Goal: Use online tool/utility: Utilize a website feature to perform a specific function

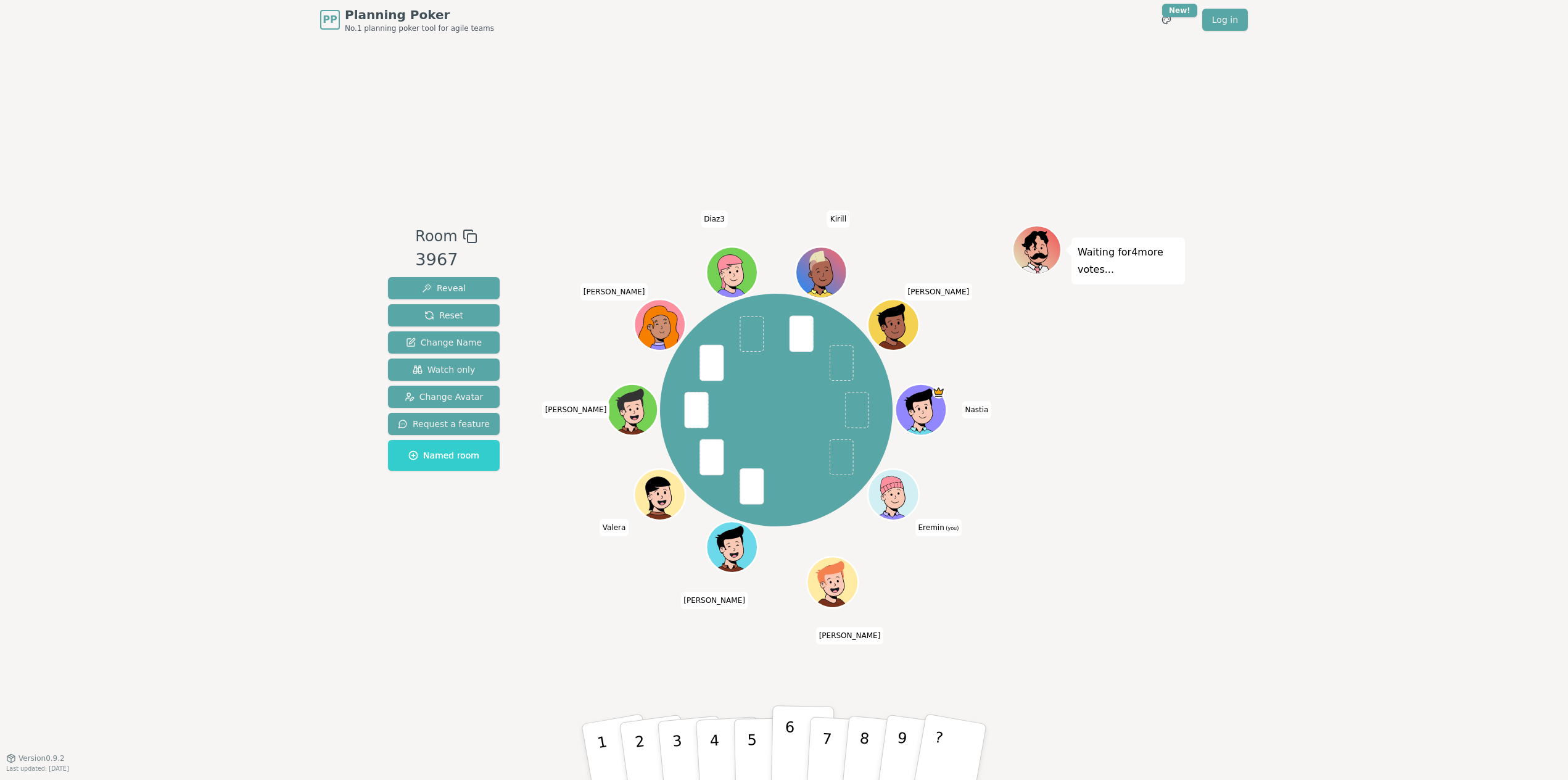
click at [798, 731] on button "6" at bounding box center [803, 752] width 63 height 93
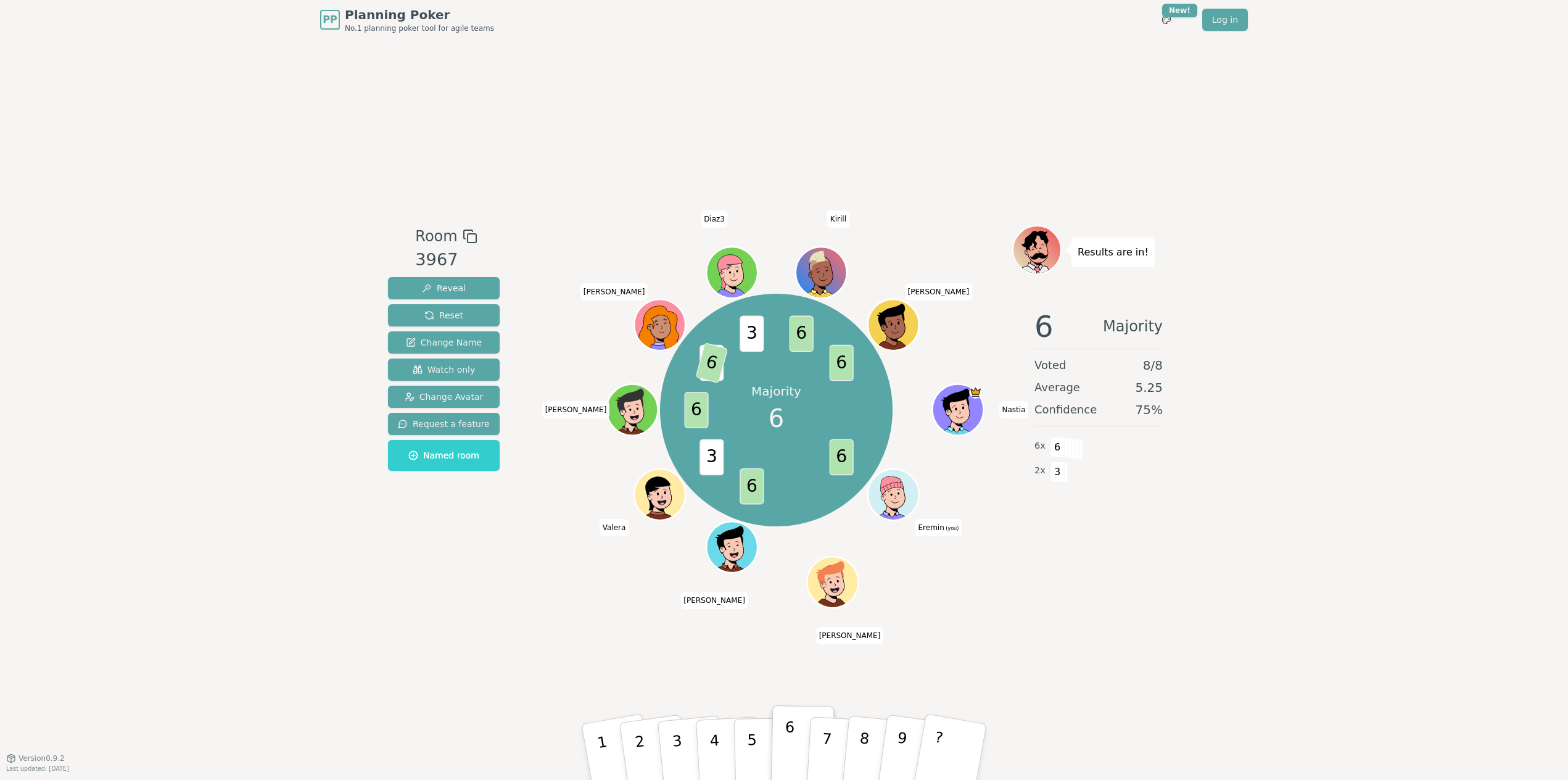
click at [786, 724] on p "6" at bounding box center [789, 751] width 11 height 67
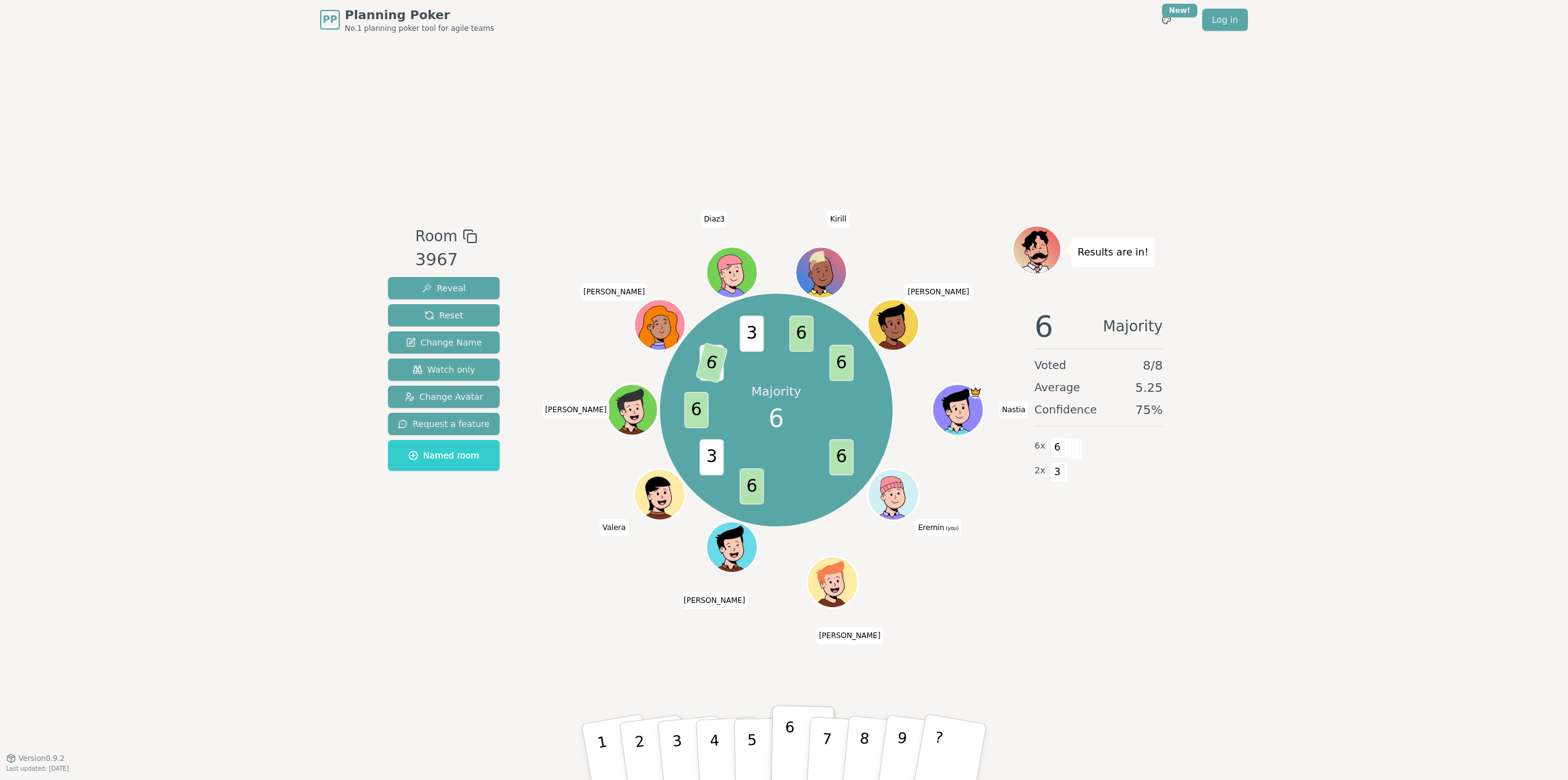
click at [786, 724] on p "6" at bounding box center [789, 751] width 11 height 67
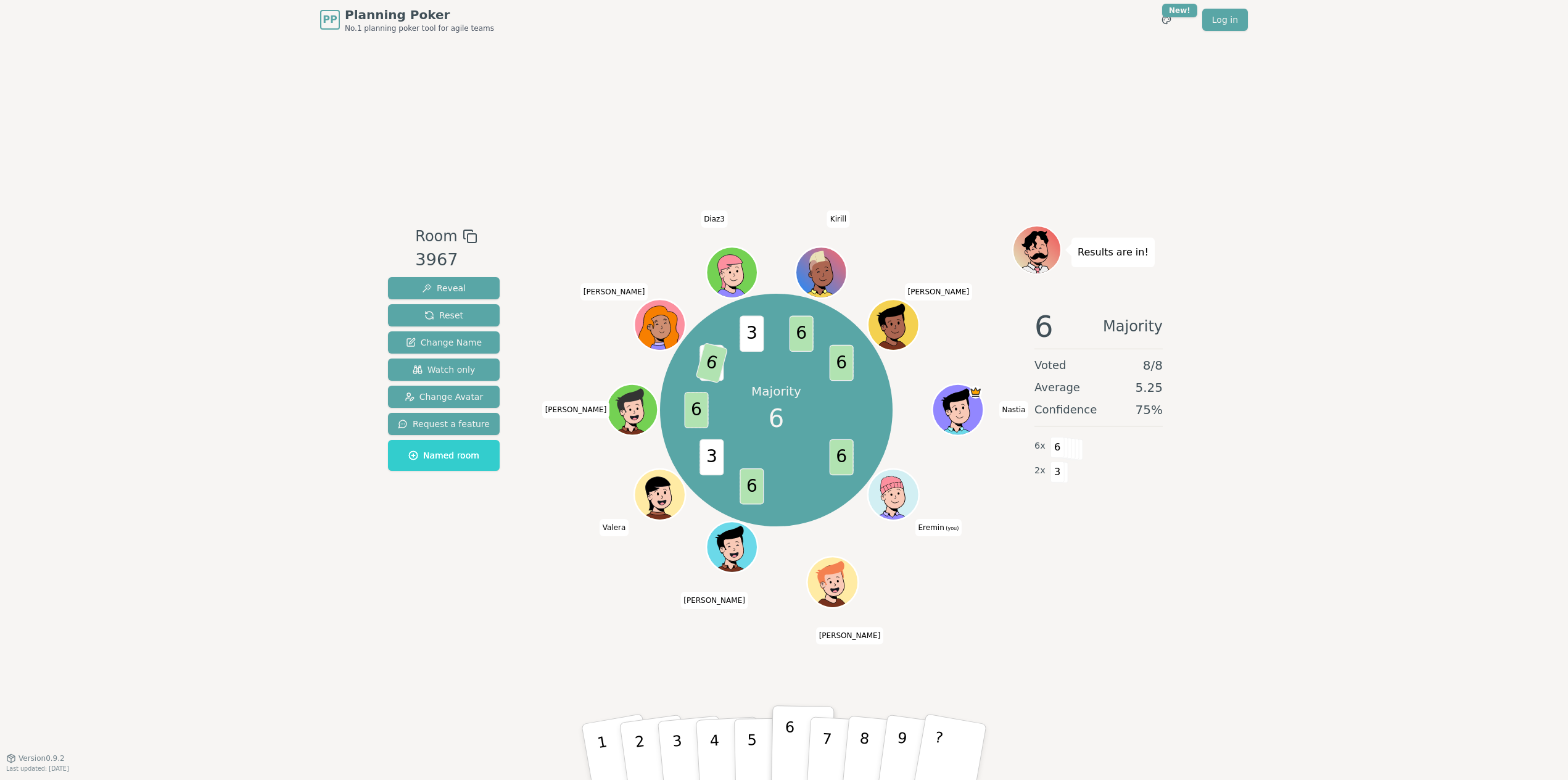
click at [786, 724] on p "6" at bounding box center [789, 751] width 11 height 67
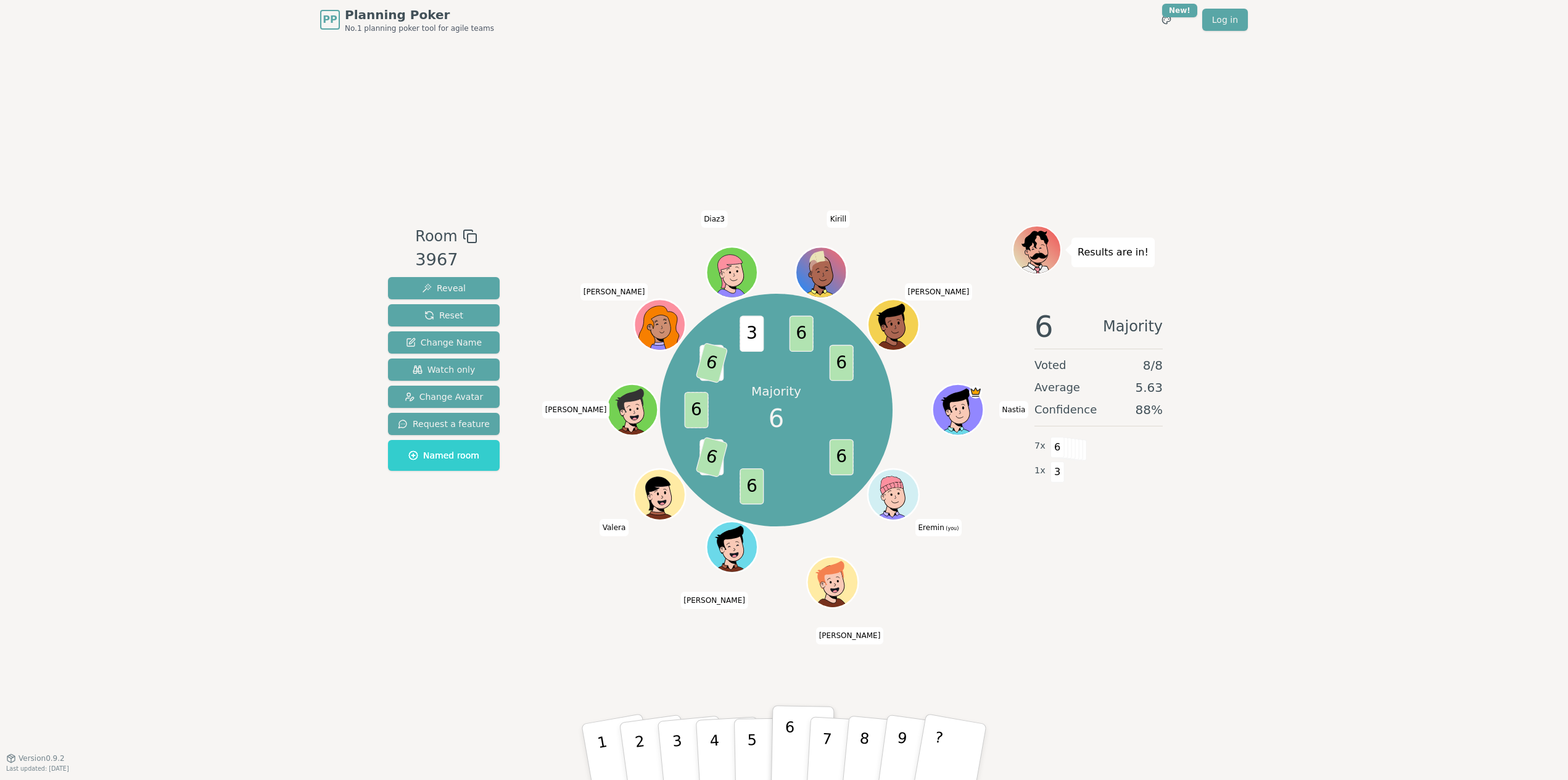
click at [786, 724] on p "6" at bounding box center [789, 751] width 11 height 67
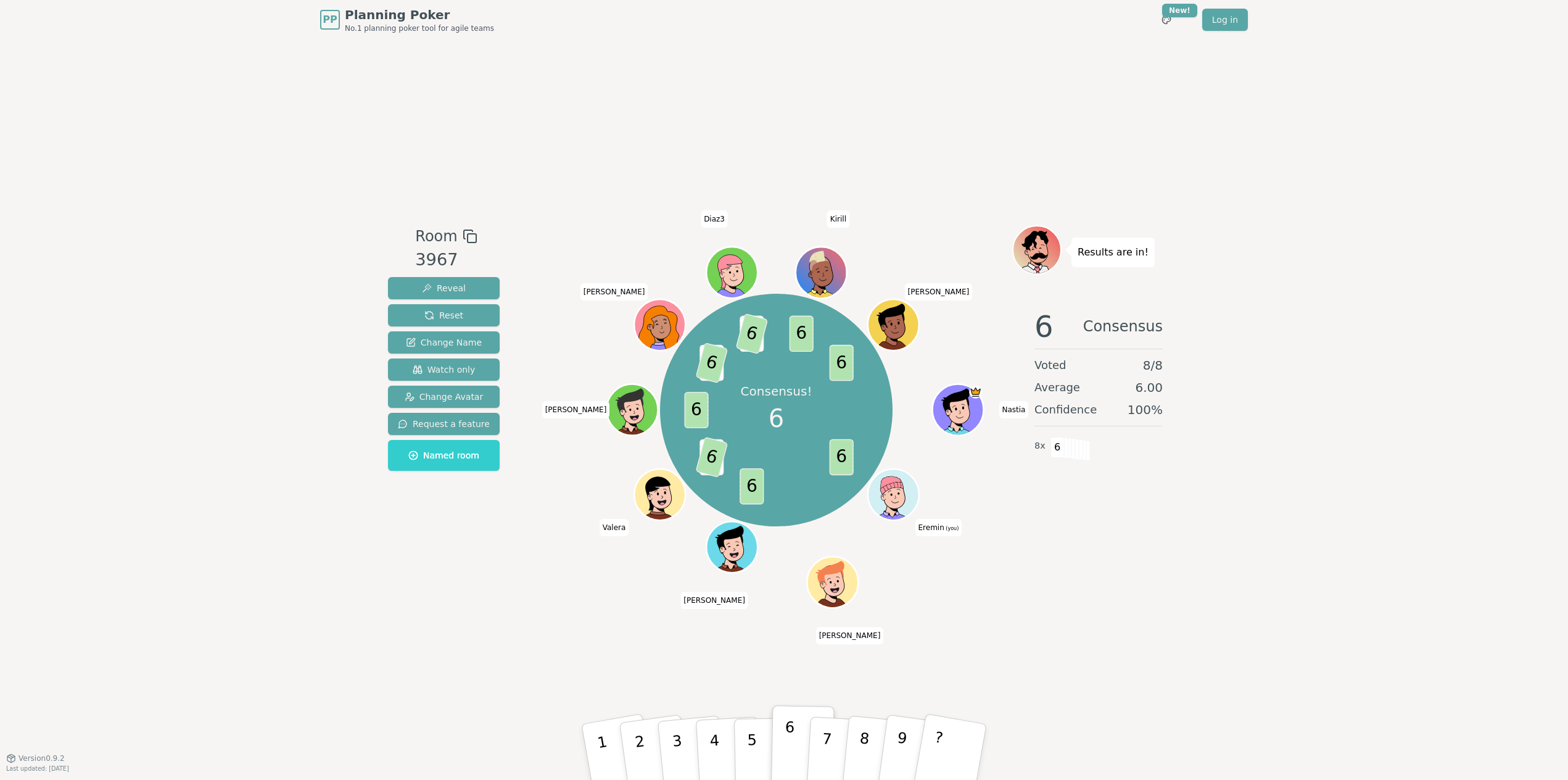
click at [786, 724] on p "6" at bounding box center [789, 751] width 11 height 67
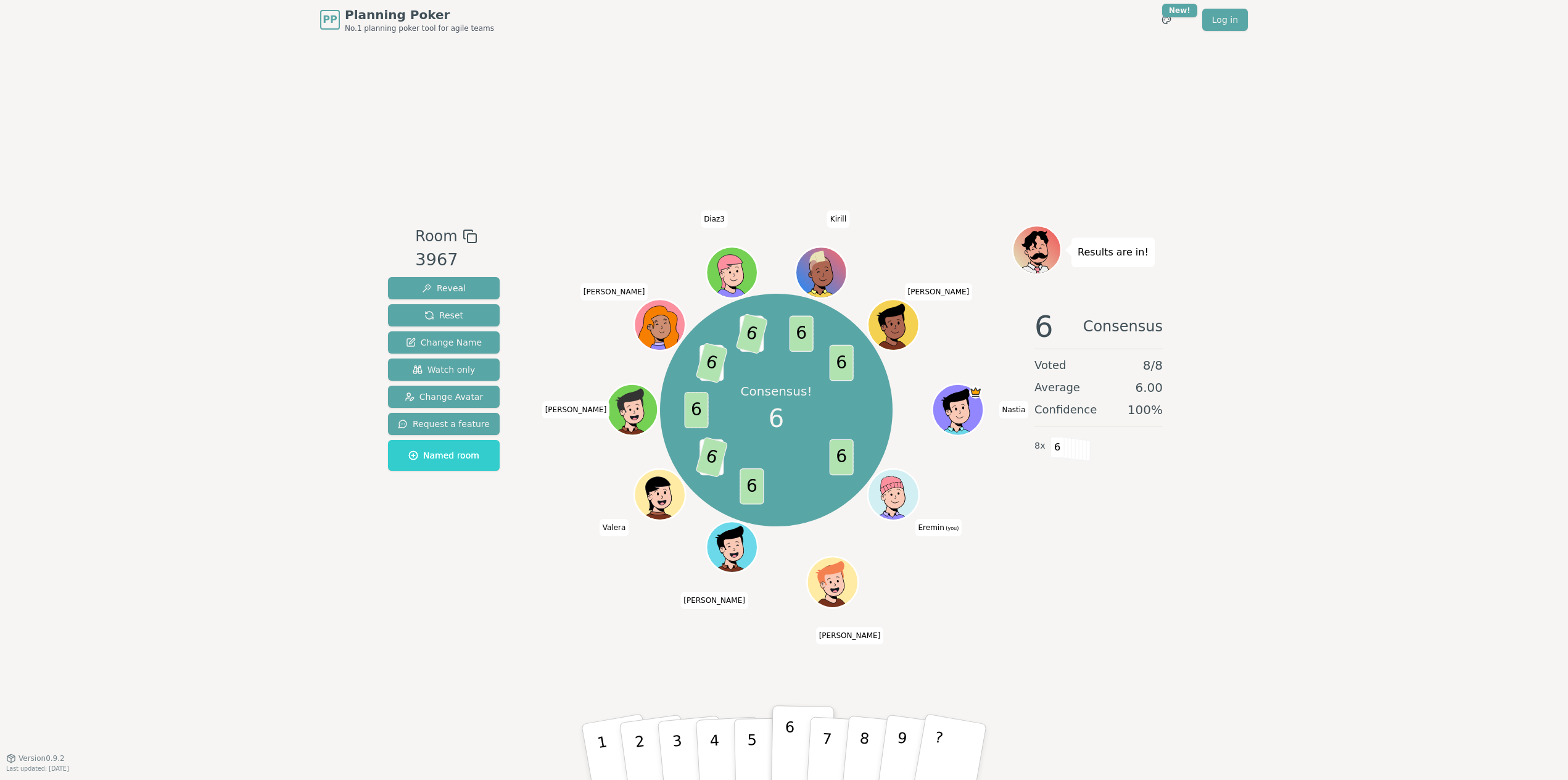
click at [786, 724] on p "6" at bounding box center [789, 751] width 11 height 67
click at [823, 719] on p "7" at bounding box center [826, 751] width 13 height 67
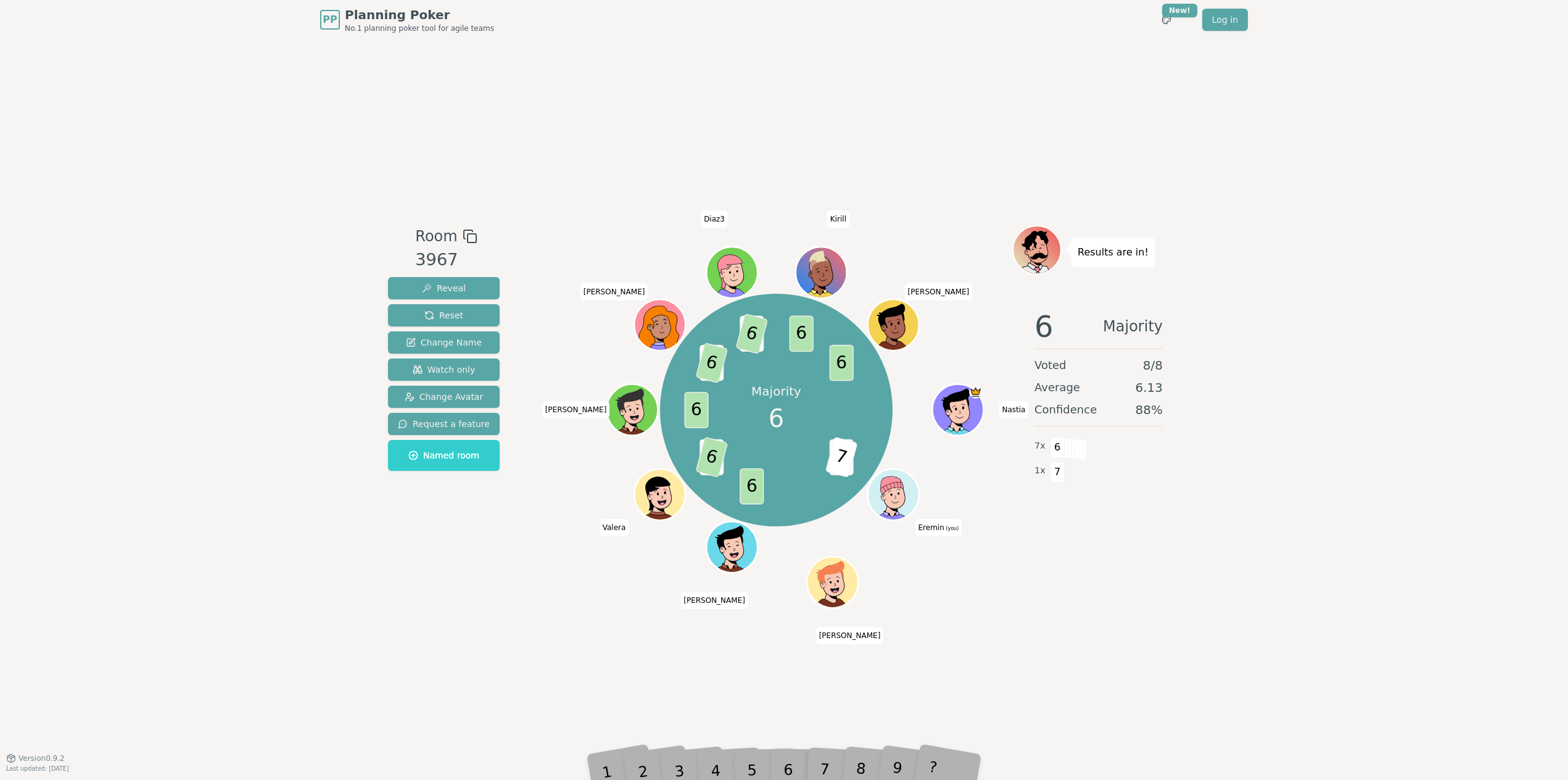
drag, startPoint x: 797, startPoint y: 747, endPoint x: 1564, endPoint y: 615, distance: 778.3
click at [884, 725] on div "Room 3967 Reveal Reset Change Name Watch only Change Avatar Request a feature N…" at bounding box center [784, 398] width 802 height 718
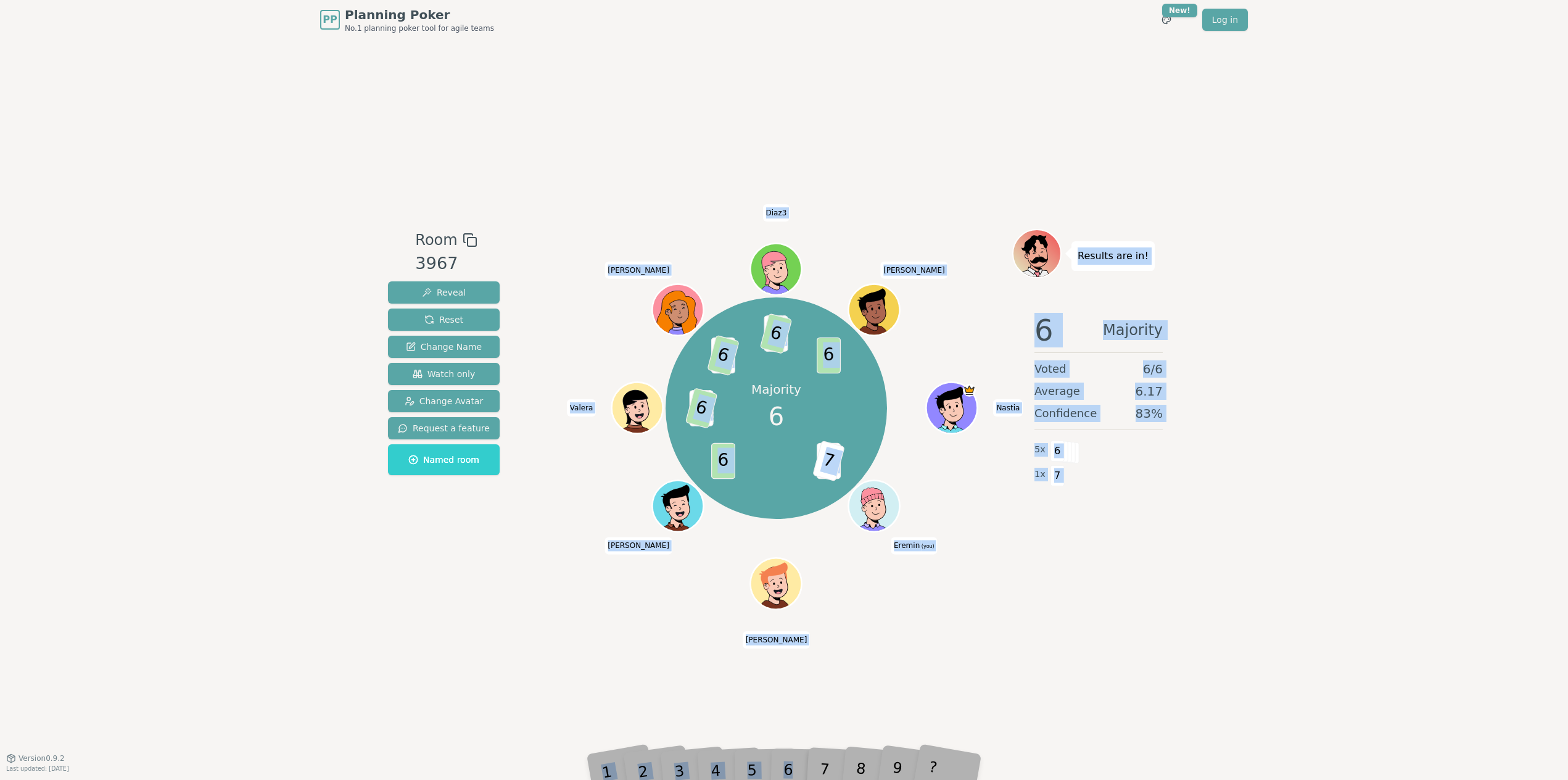
click at [1300, 576] on div "PP Planning Poker No.1 planning poker tool for agile teams Toggle theme New! Lo…" at bounding box center [784, 390] width 1568 height 780
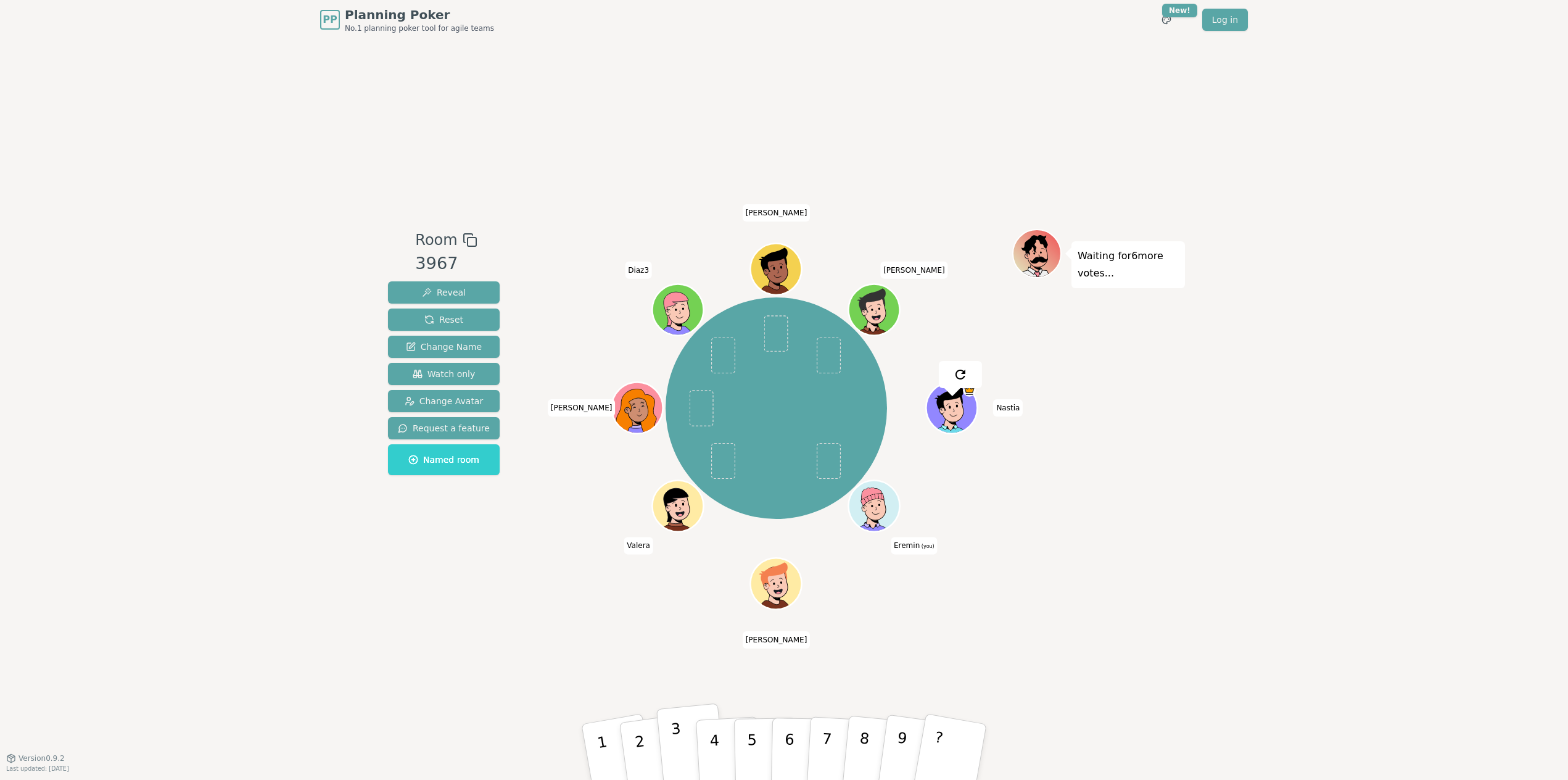
click at [674, 729] on p "3" at bounding box center [679, 754] width 16 height 67
